Goal: Find specific page/section: Find specific page/section

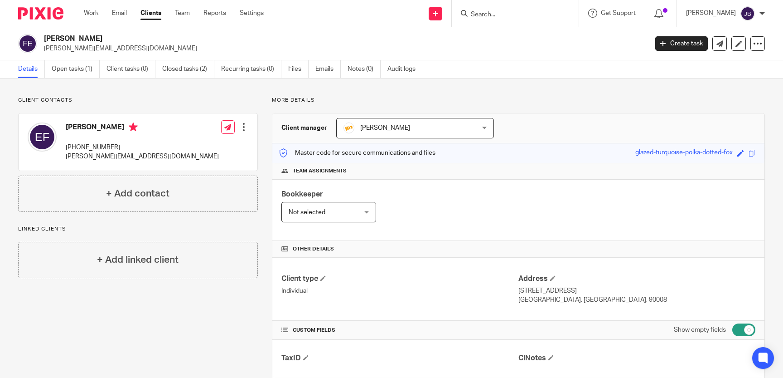
scroll to position [333, 0]
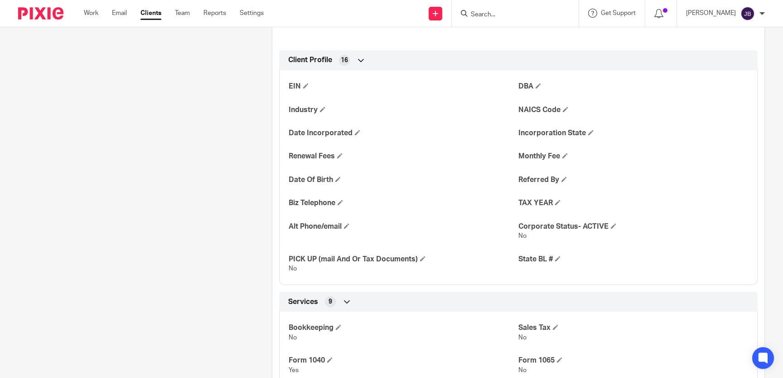
click at [508, 12] on input "Search" at bounding box center [511, 15] width 82 height 8
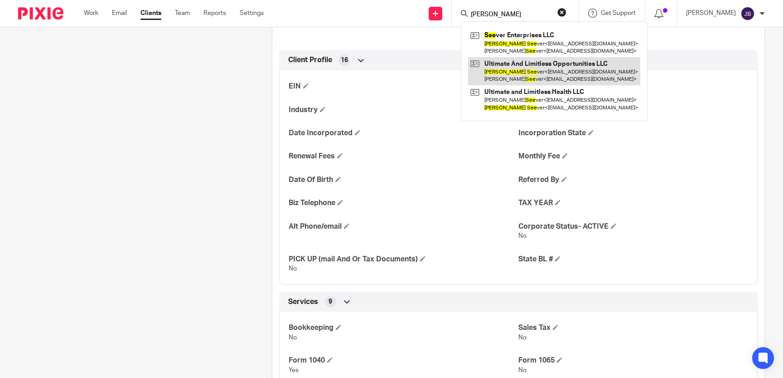
type input "[PERSON_NAME]"
click at [563, 74] on link at bounding box center [554, 71] width 172 height 28
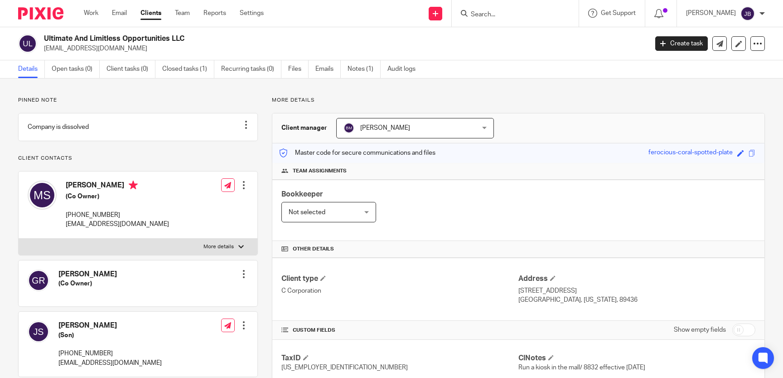
click at [519, 11] on input "Search" at bounding box center [511, 15] width 82 height 8
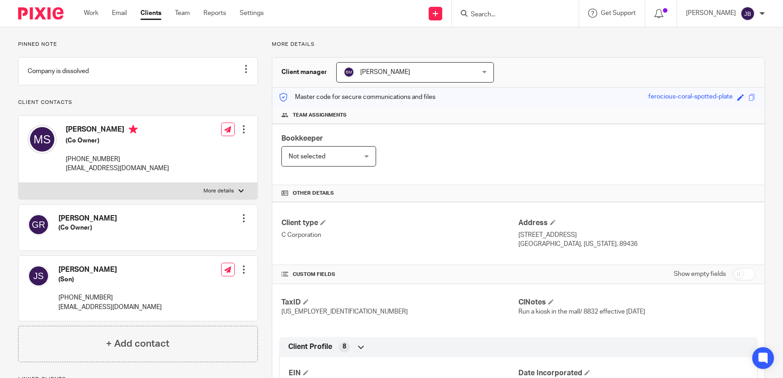
scroll to position [166, 0]
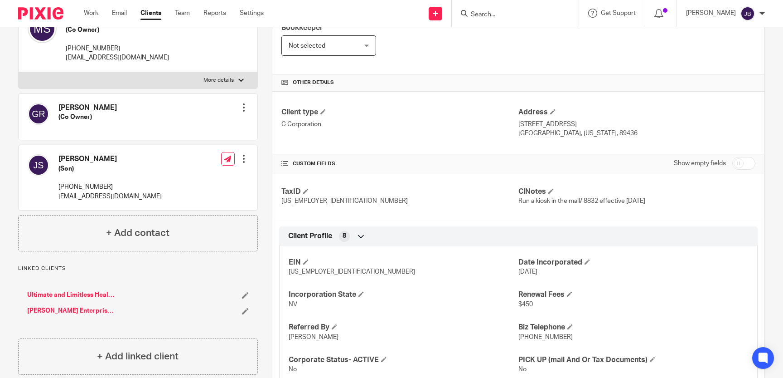
click at [68, 299] on link "Ultimate and Limitless Health LLC" at bounding box center [71, 294] width 88 height 9
